Goal: Task Accomplishment & Management: Manage account settings

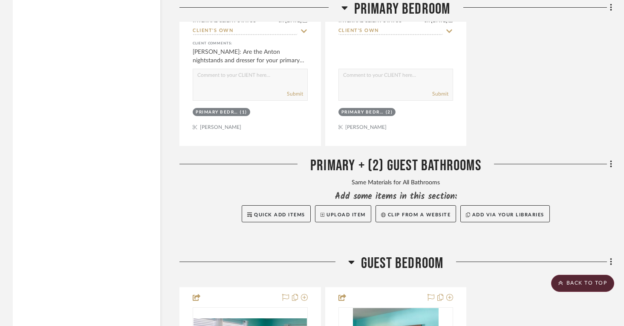
scroll to position [3595, 0]
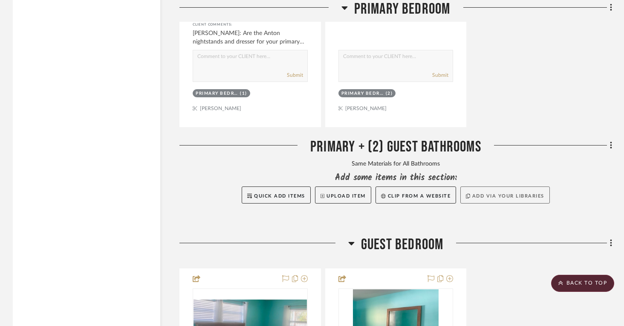
click at [514, 193] on button "Add via your libraries" at bounding box center [505, 194] width 90 height 17
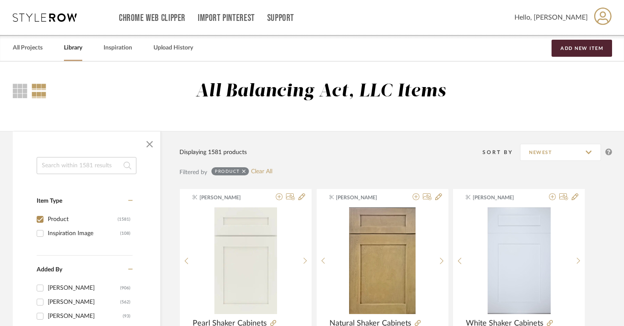
click at [76, 165] on input at bounding box center [87, 165] width 100 height 17
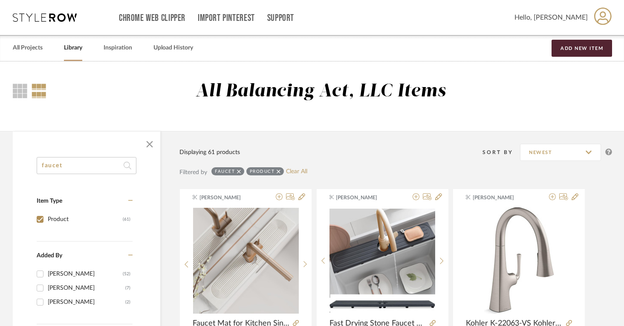
click at [52, 168] on input "faucet" at bounding box center [87, 165] width 100 height 17
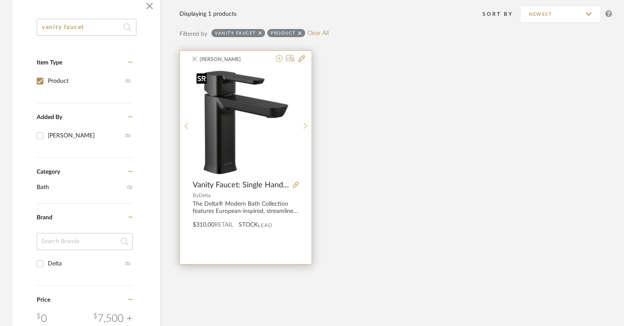
scroll to position [142, 0]
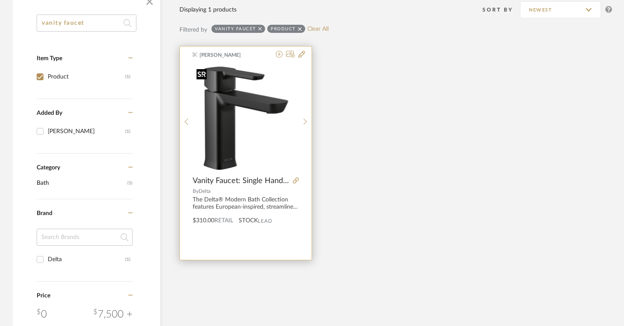
click at [243, 141] on img "0" at bounding box center [246, 118] width 106 height 106
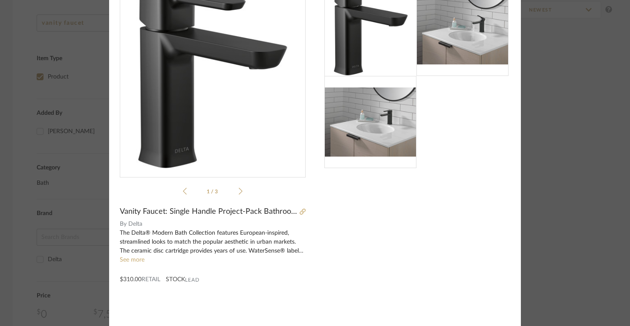
scroll to position [41, 0]
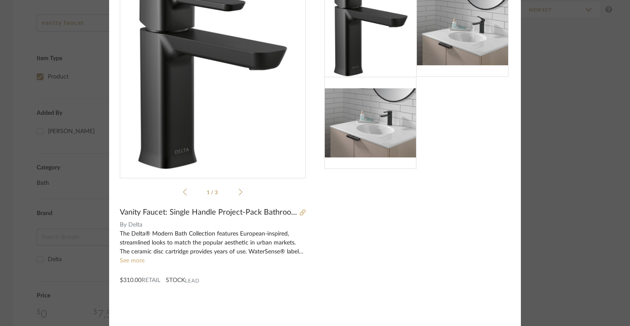
click at [139, 255] on div "The Delta® Modern Bath Collection features European-inspired, streamlined looks…" at bounding box center [213, 242] width 186 height 27
click at [135, 260] on link "See more" at bounding box center [132, 261] width 25 height 6
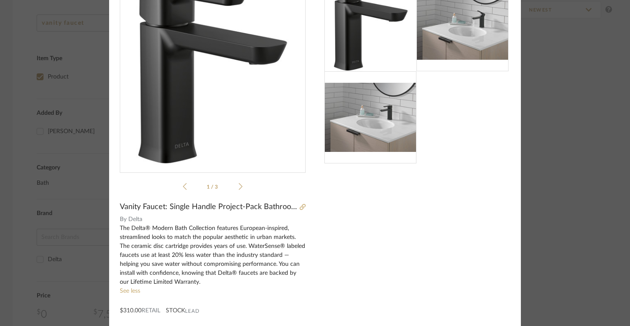
scroll to position [0, 0]
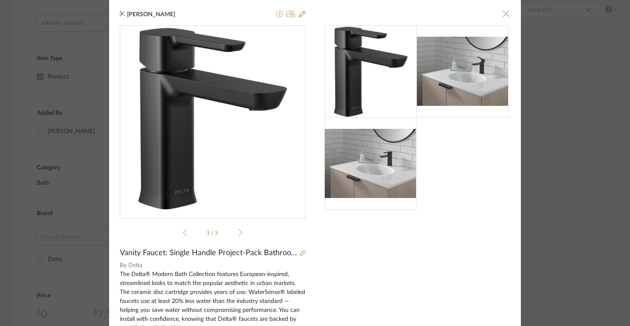
click at [501, 16] on span "button" at bounding box center [506, 13] width 17 height 17
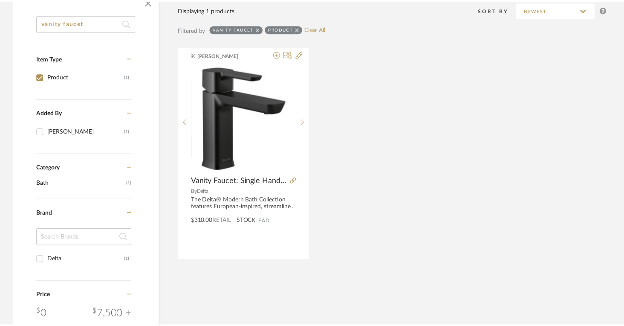
scroll to position [142, 0]
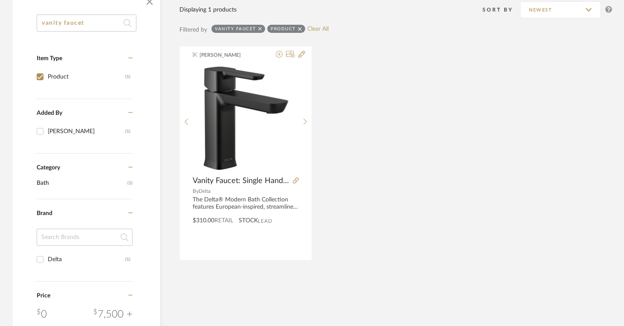
click at [98, 19] on input "vanity faucet" at bounding box center [87, 22] width 100 height 17
type input "faucet"
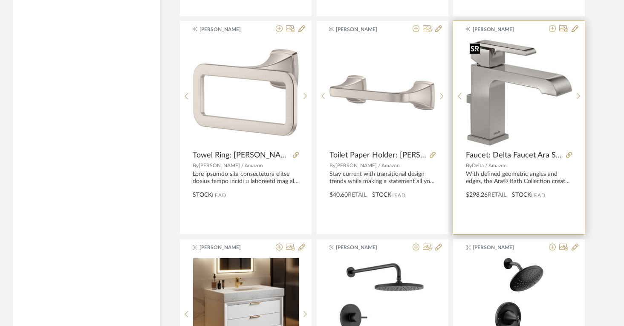
scroll to position [1040, 0]
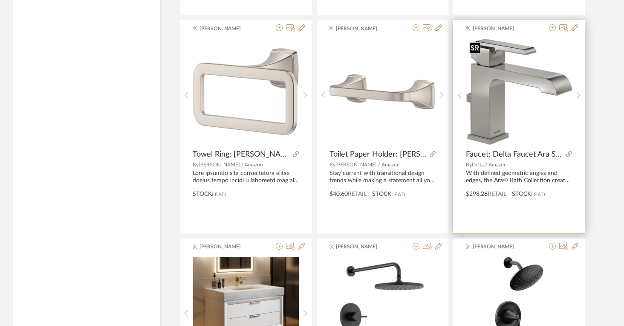
click at [527, 90] on img "0" at bounding box center [519, 92] width 106 height 106
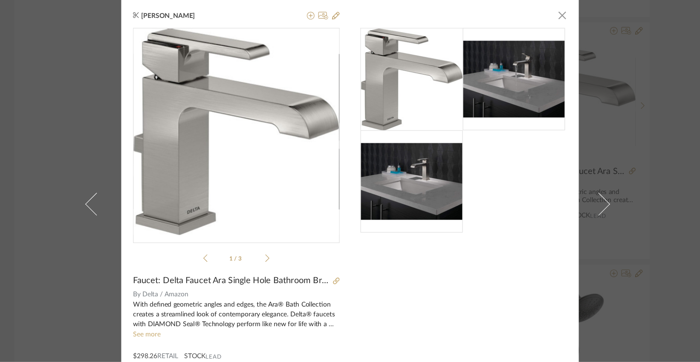
scroll to position [41, 0]
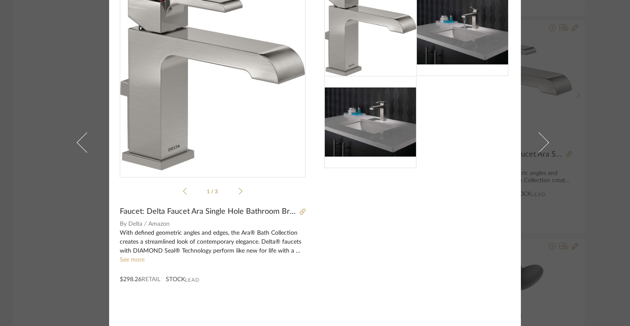
click at [373, 288] on div at bounding box center [417, 149] width 186 height 331
click at [373, 289] on div at bounding box center [417, 149] width 186 height 331
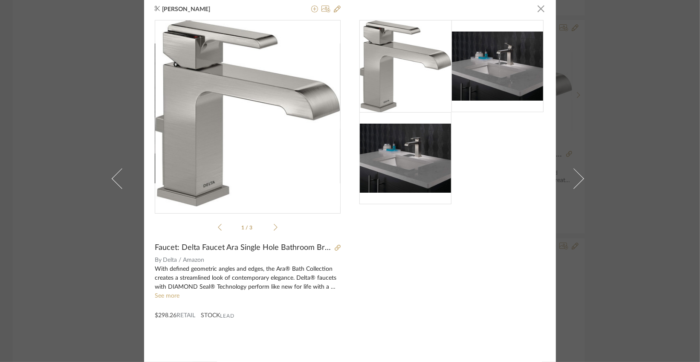
scroll to position [0, 0]
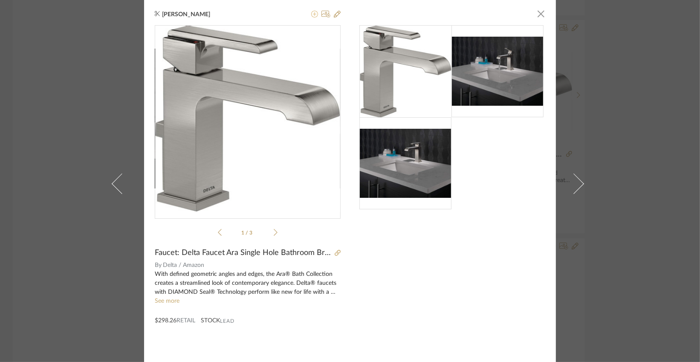
click at [311, 15] on icon at bounding box center [314, 14] width 7 height 7
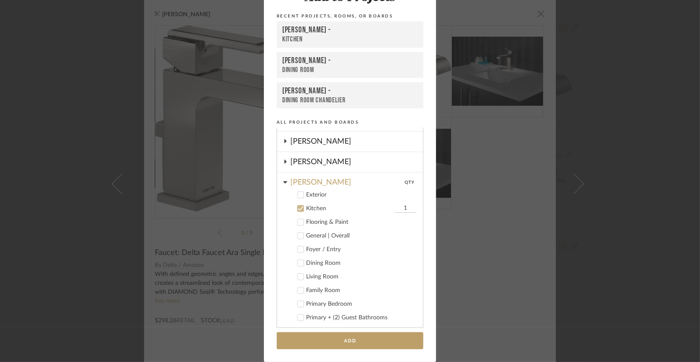
scroll to position [140, 0]
click at [298, 204] on icon at bounding box center [301, 207] width 6 height 6
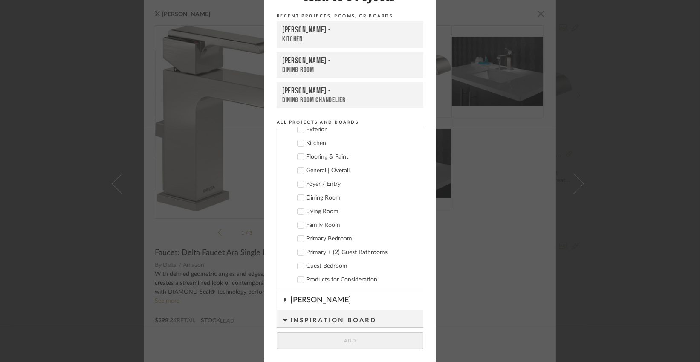
scroll to position [207, 0]
click at [299, 248] on icon at bounding box center [301, 249] width 6 height 6
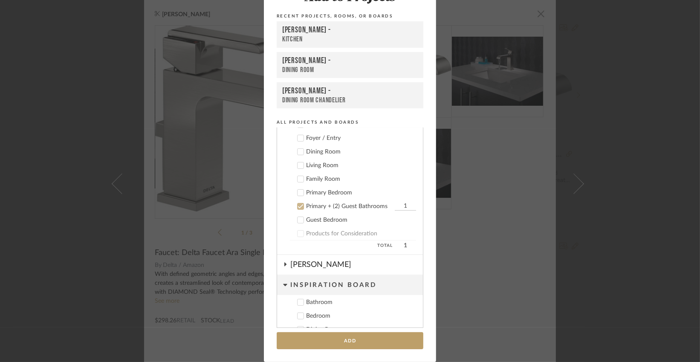
scroll to position [255, 0]
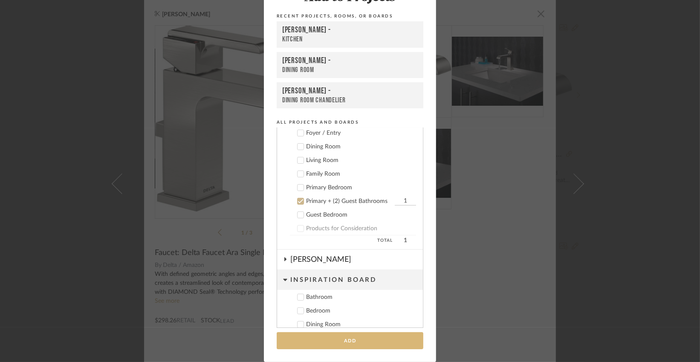
click at [363, 325] on button "Add" at bounding box center [350, 340] width 147 height 17
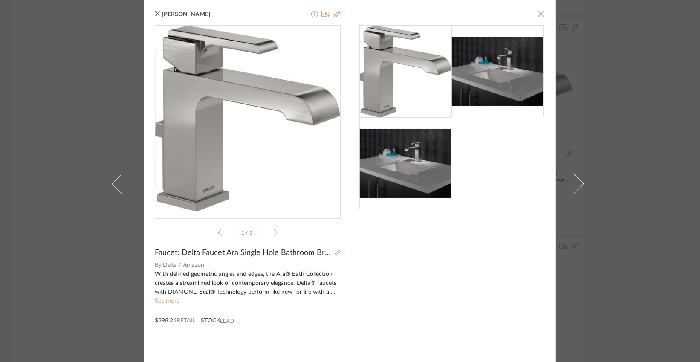
click at [536, 18] on span "button" at bounding box center [541, 13] width 17 height 17
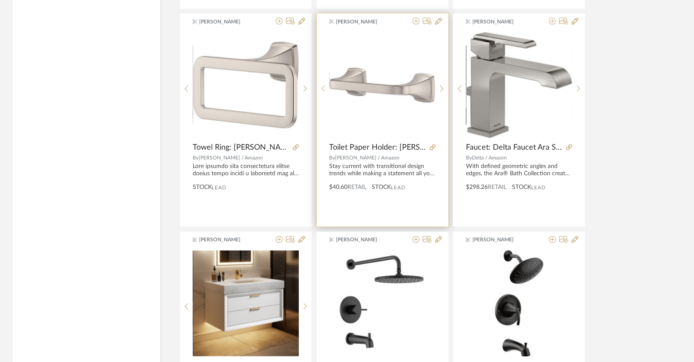
scroll to position [1049, 0]
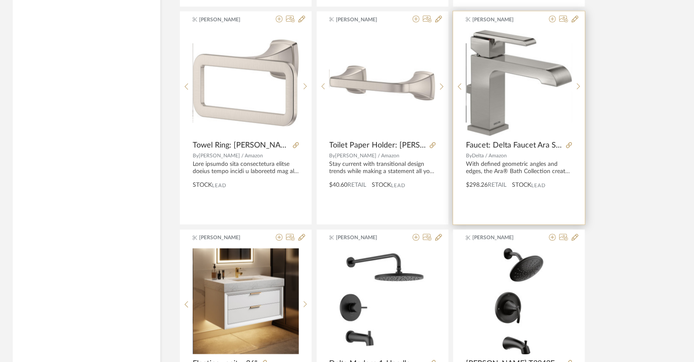
click at [486, 96] on img "0" at bounding box center [519, 83] width 106 height 106
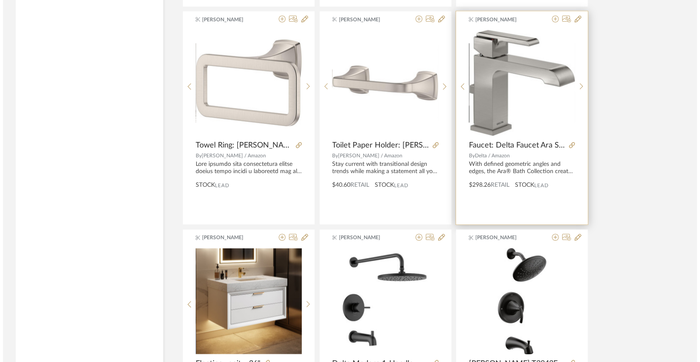
scroll to position [0, 0]
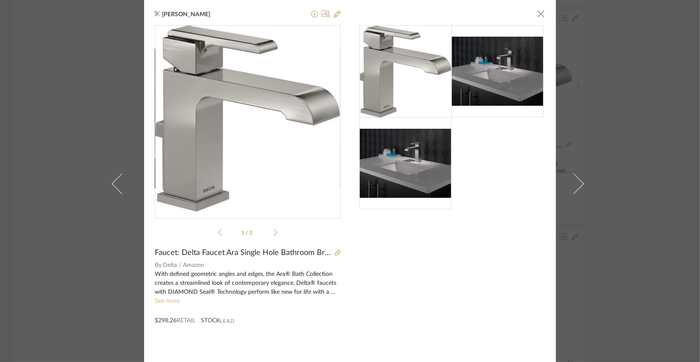
click at [165, 303] on link "See more" at bounding box center [167, 301] width 25 height 6
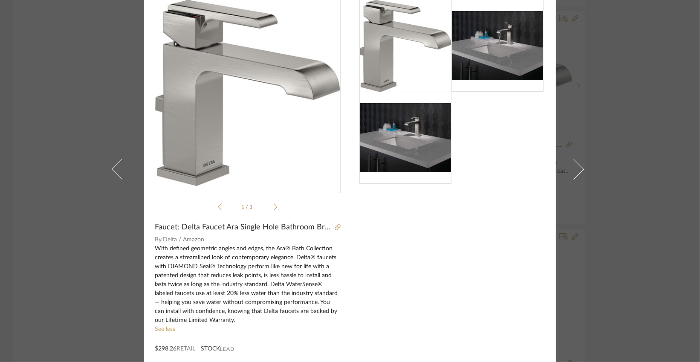
scroll to position [26, 0]
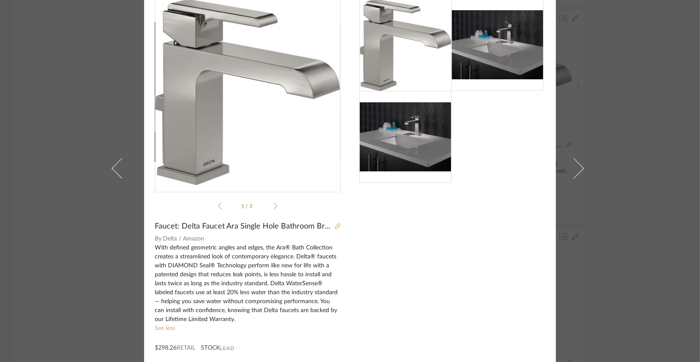
click at [335, 224] on icon at bounding box center [338, 226] width 6 height 6
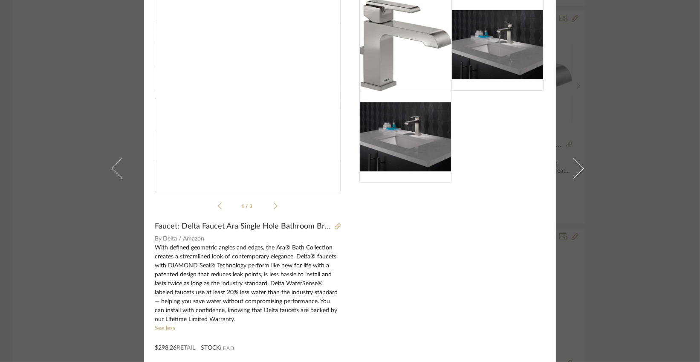
scroll to position [0, 0]
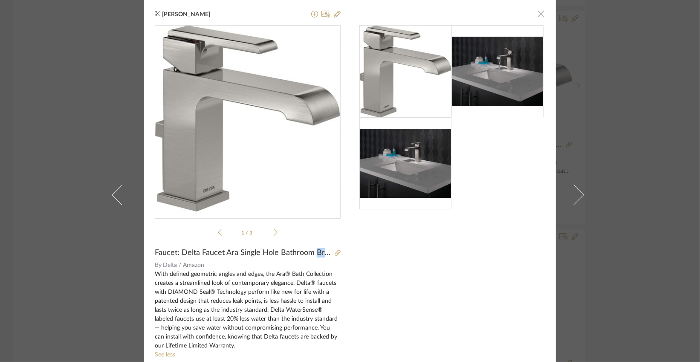
click at [534, 14] on span "button" at bounding box center [541, 13] width 17 height 17
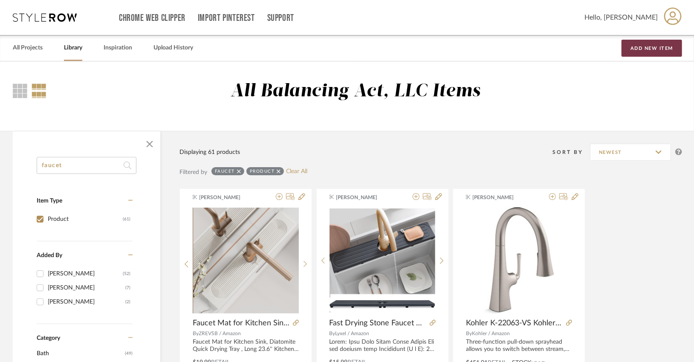
click at [630, 52] on button "Add New Item" at bounding box center [652, 48] width 61 height 17
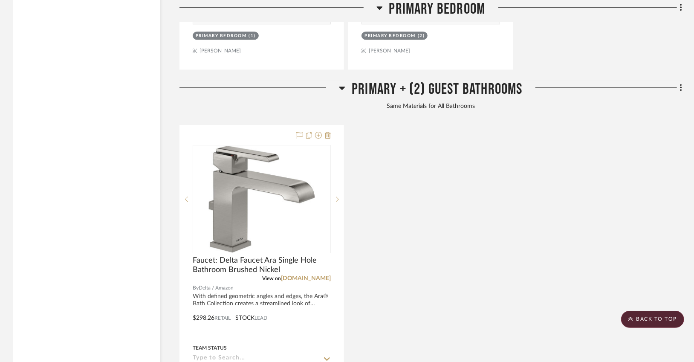
scroll to position [3640, 0]
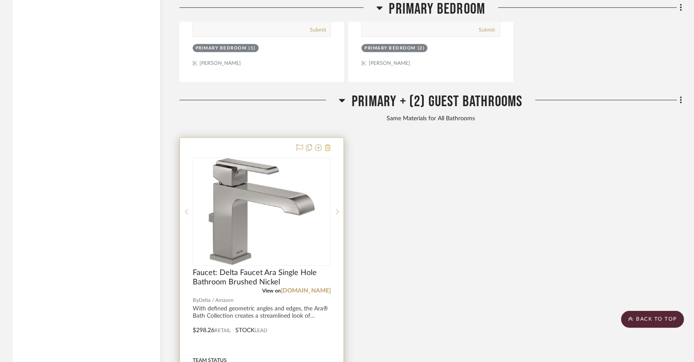
click at [327, 144] on icon at bounding box center [328, 147] width 6 height 7
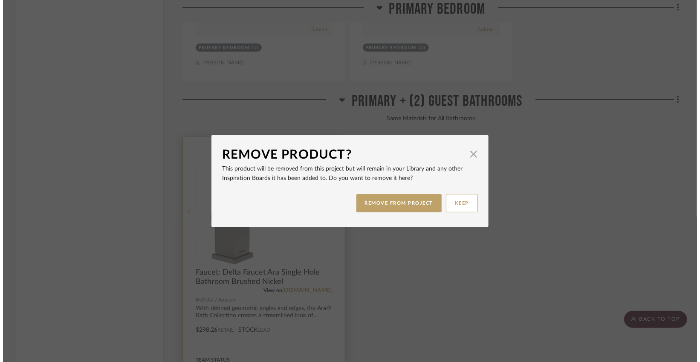
scroll to position [0, 0]
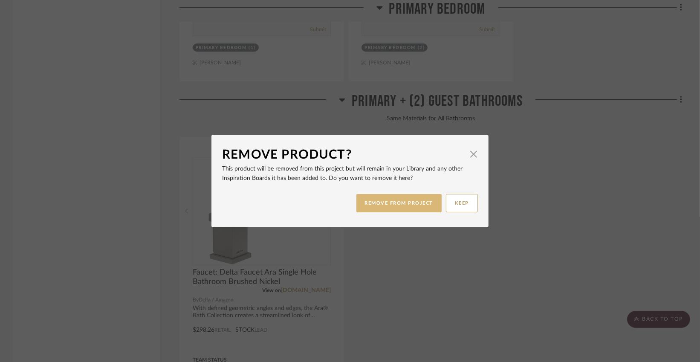
click at [423, 210] on button "REMOVE FROM PROJECT" at bounding box center [399, 203] width 86 height 18
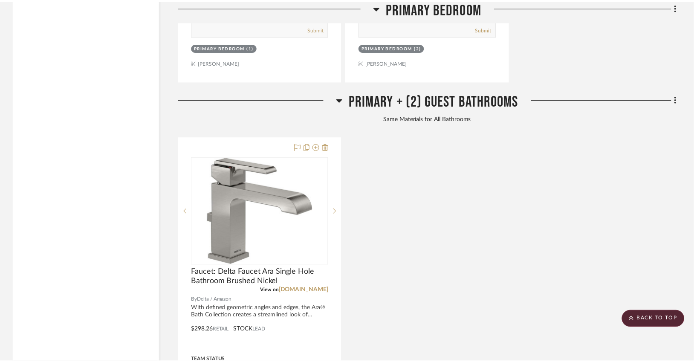
scroll to position [3640, 0]
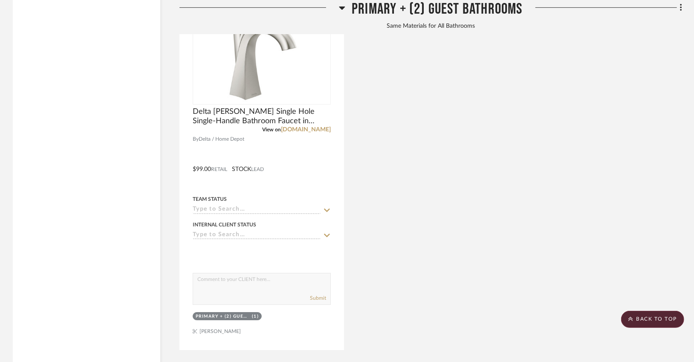
scroll to position [3801, 0]
